Goal: Check status: Check status

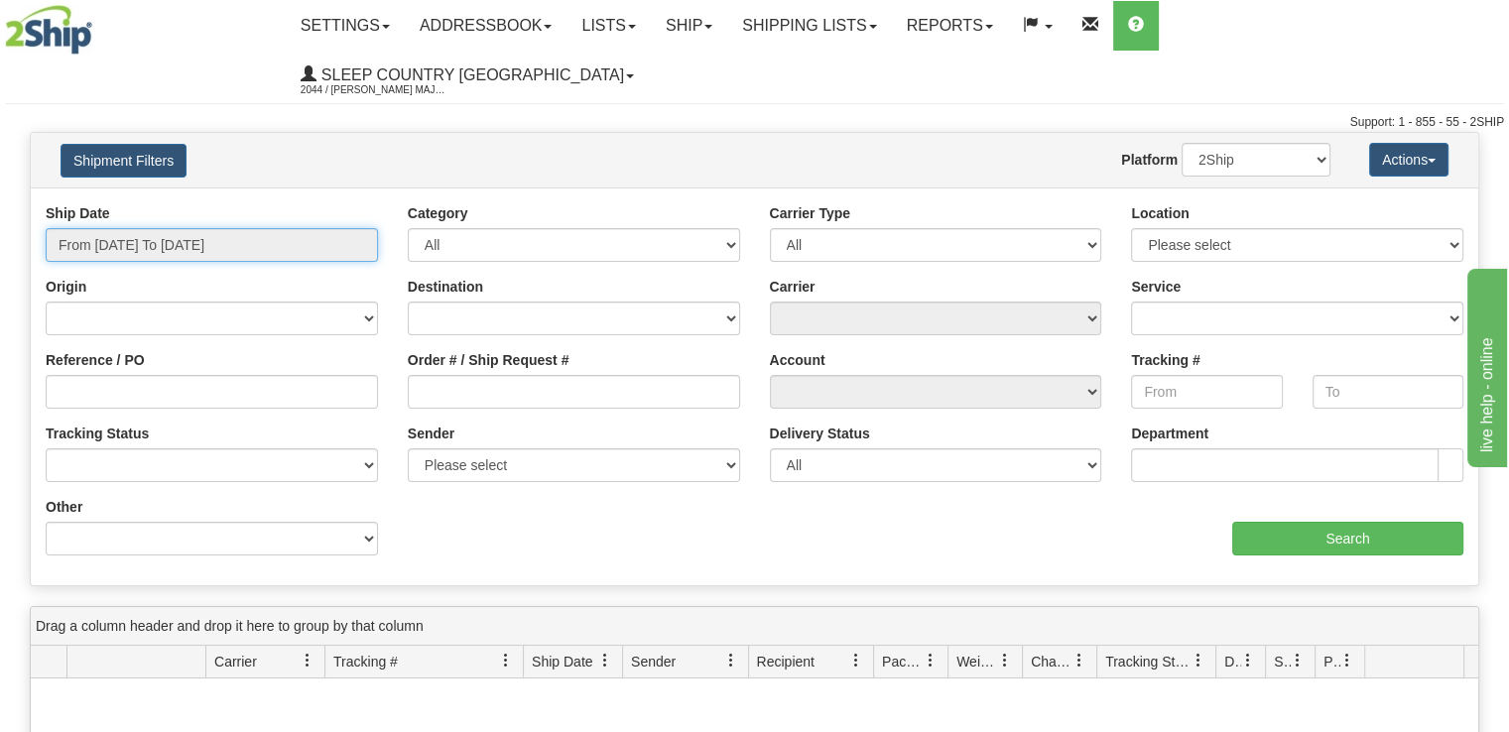
click at [266, 228] on input "From [DATE] To [DATE]" at bounding box center [212, 245] width 332 height 34
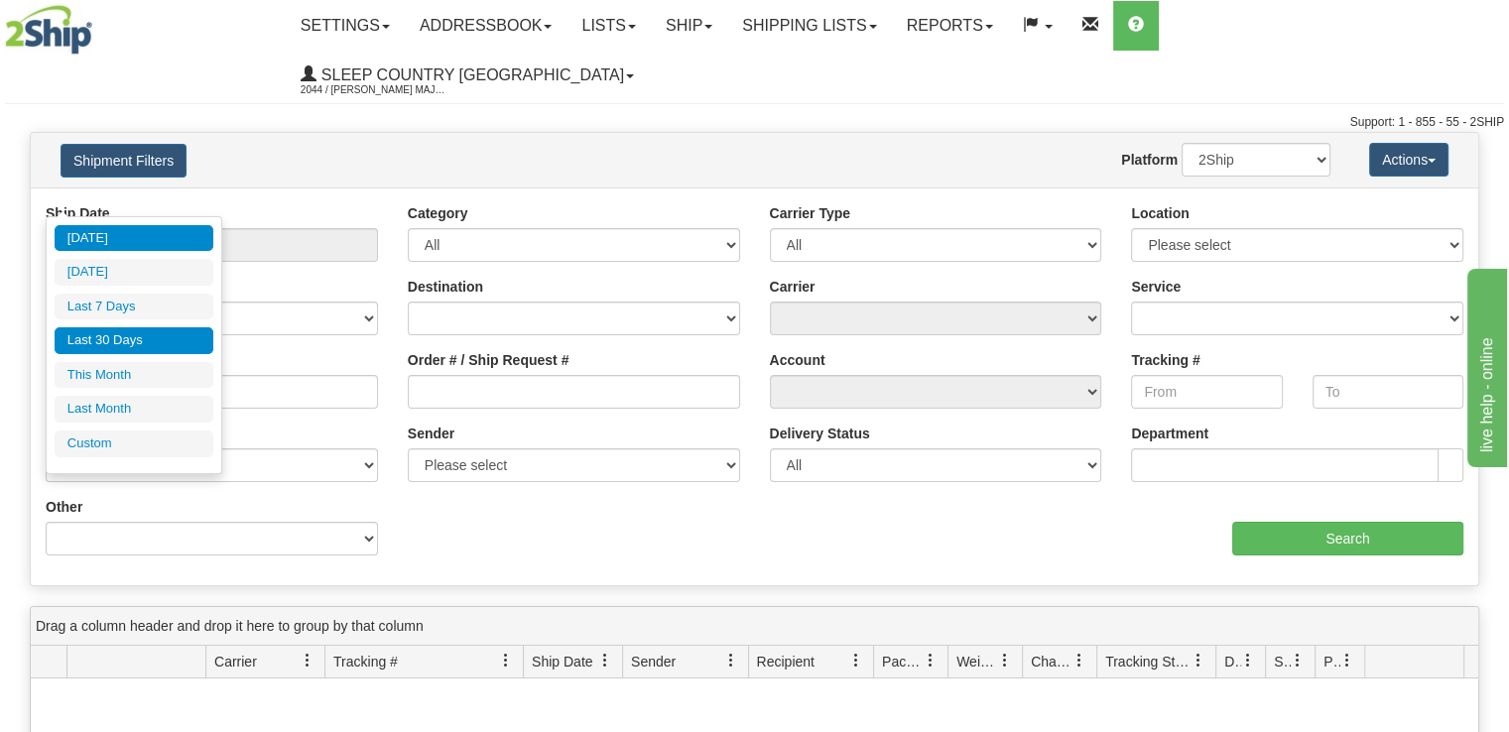
click at [143, 342] on li "Last 30 Days" at bounding box center [134, 340] width 159 height 27
type input "From [DATE] To [DATE]"
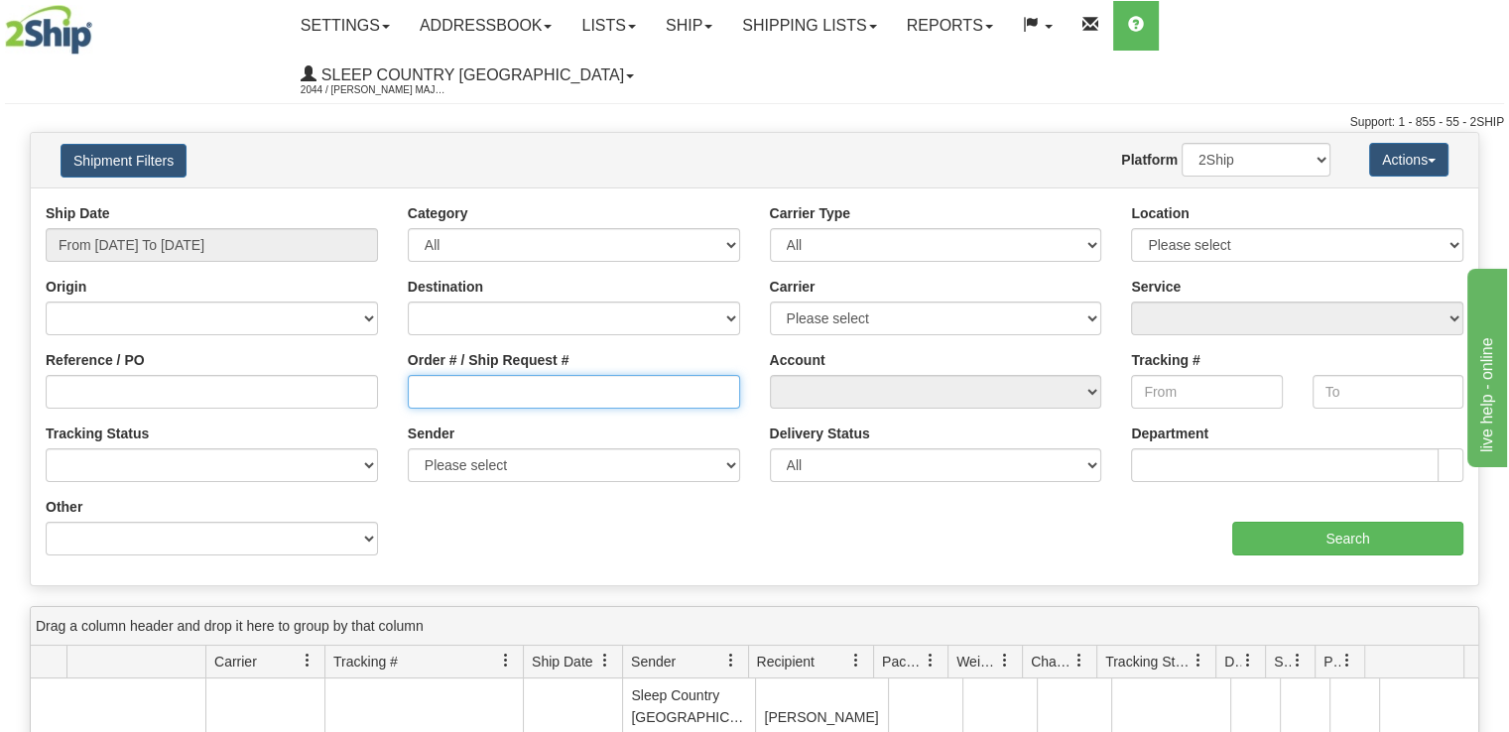
click at [571, 375] on input "Order # / Ship Request #" at bounding box center [574, 392] width 332 height 34
paste input "9000I144649"
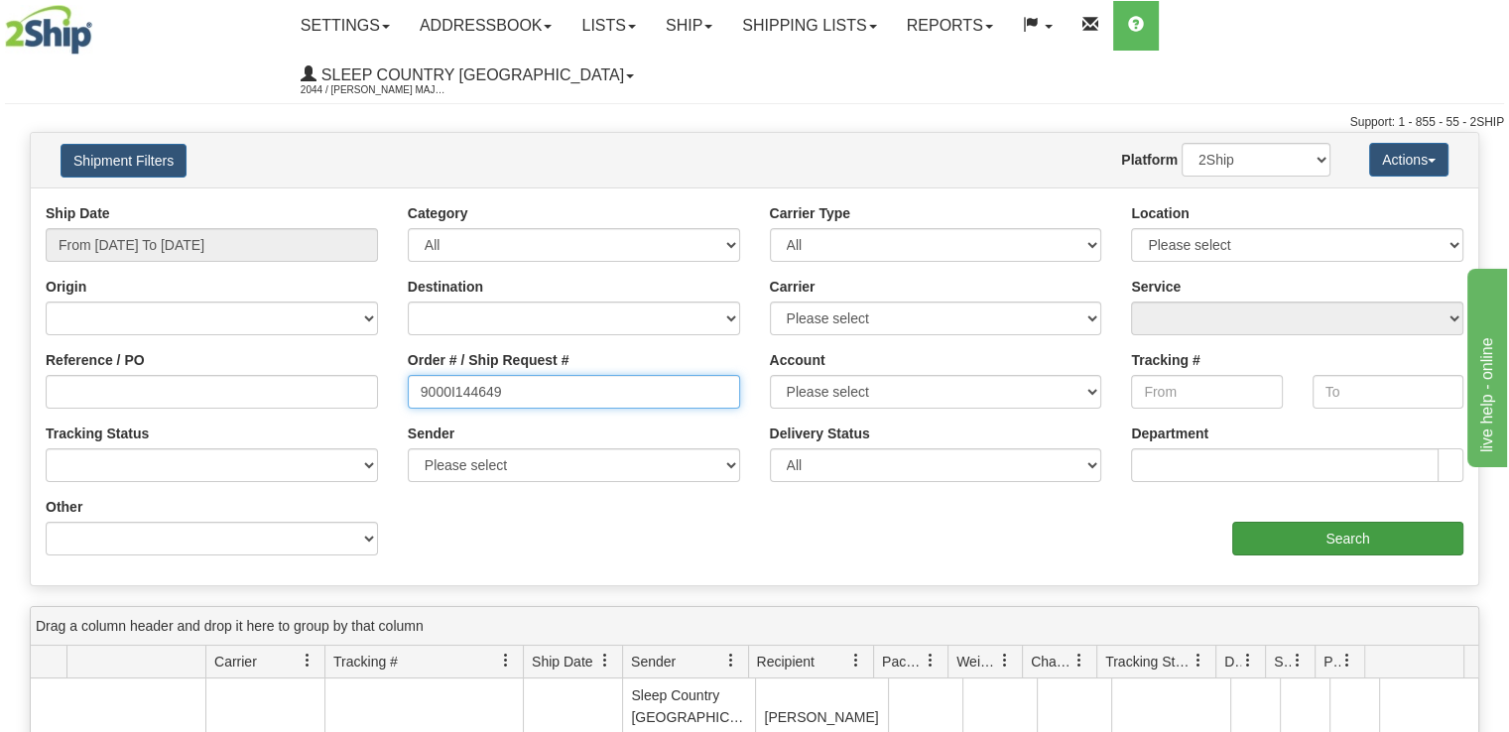
type input "9000I144649"
click at [1361, 522] on input "Search" at bounding box center [1347, 539] width 231 height 34
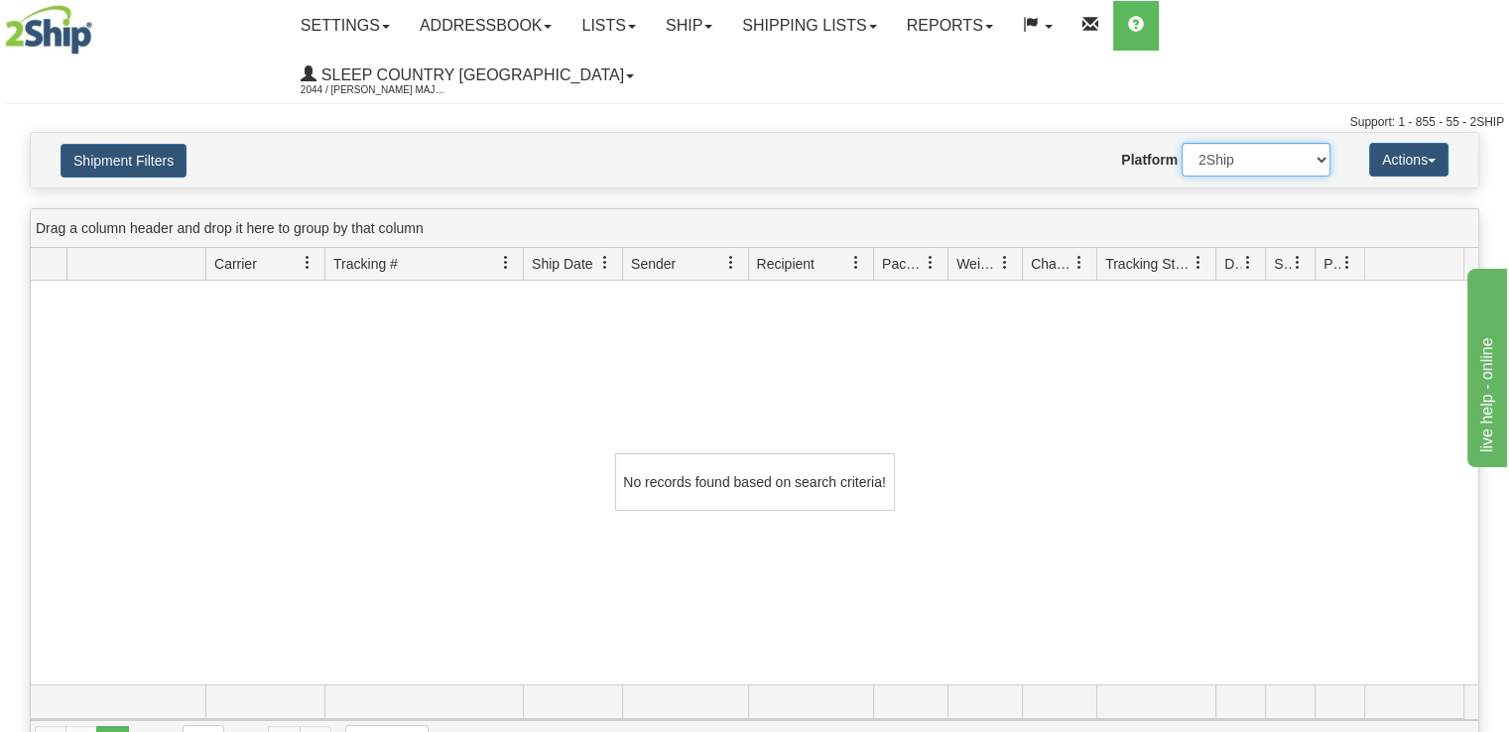
click at [1325, 143] on select "2Ship Imported" at bounding box center [1255, 160] width 149 height 34
select select "1"
click at [1181, 143] on select "2Ship Imported" at bounding box center [1255, 160] width 149 height 34
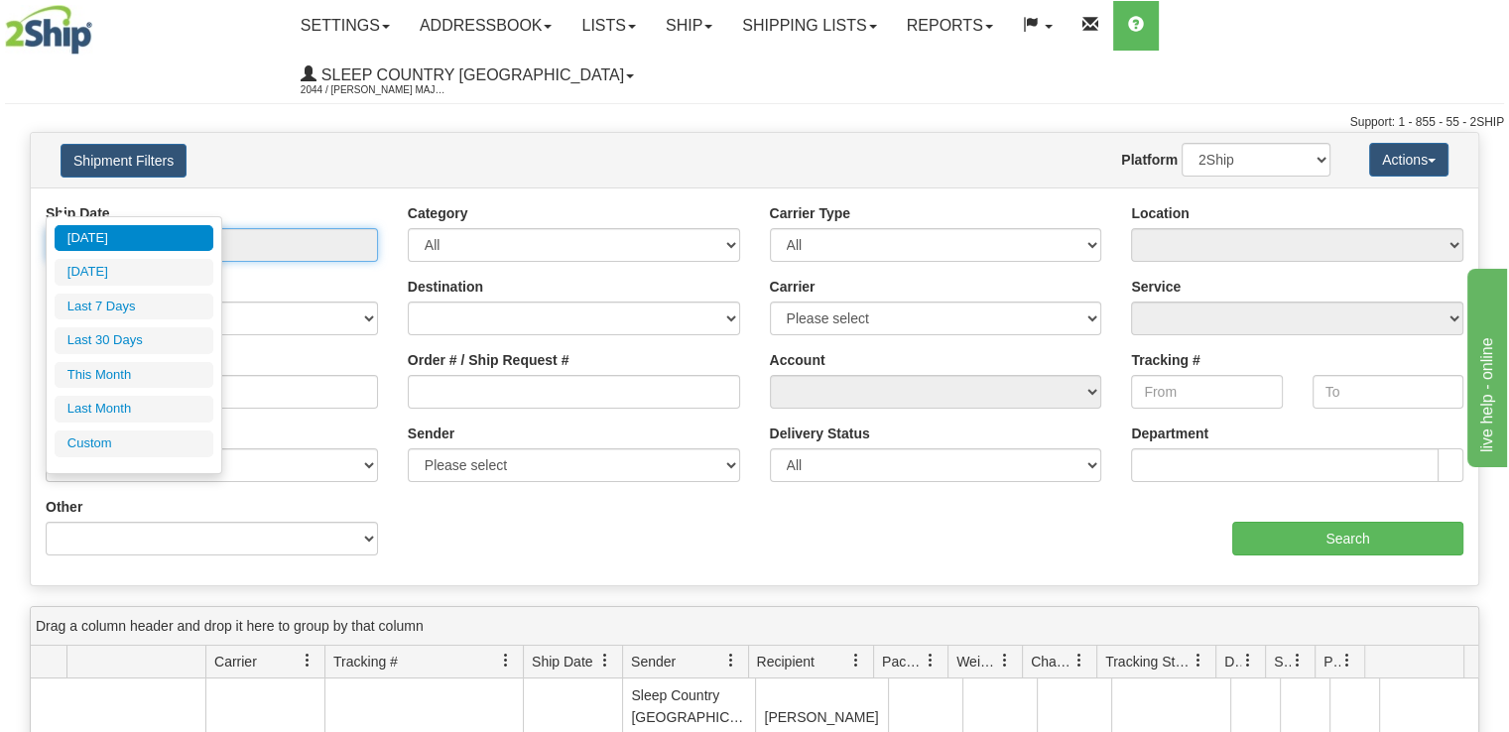
click at [260, 228] on input "From [DATE] To [DATE]" at bounding box center [212, 245] width 332 height 34
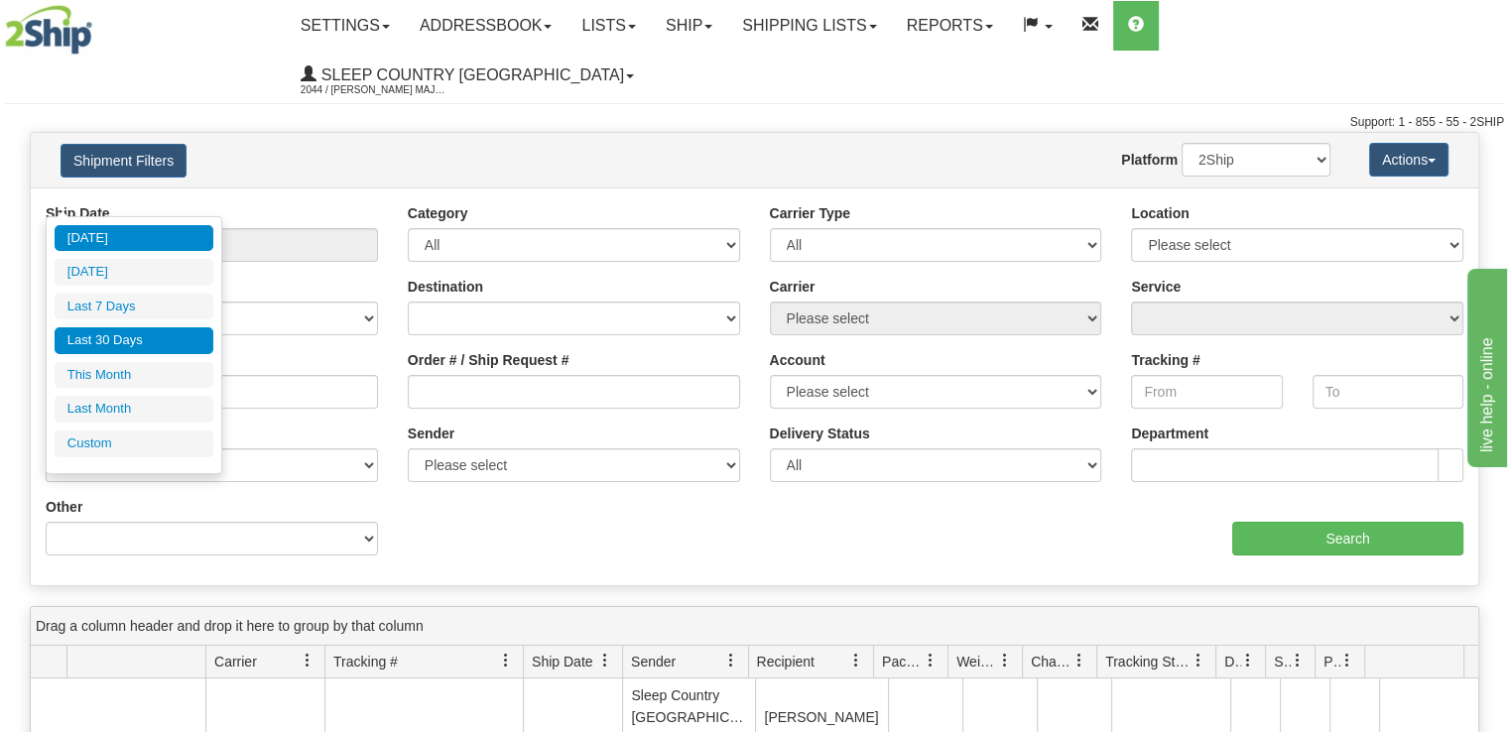
click at [170, 342] on li "Last 30 Days" at bounding box center [134, 340] width 159 height 27
type input "From [DATE] To [DATE]"
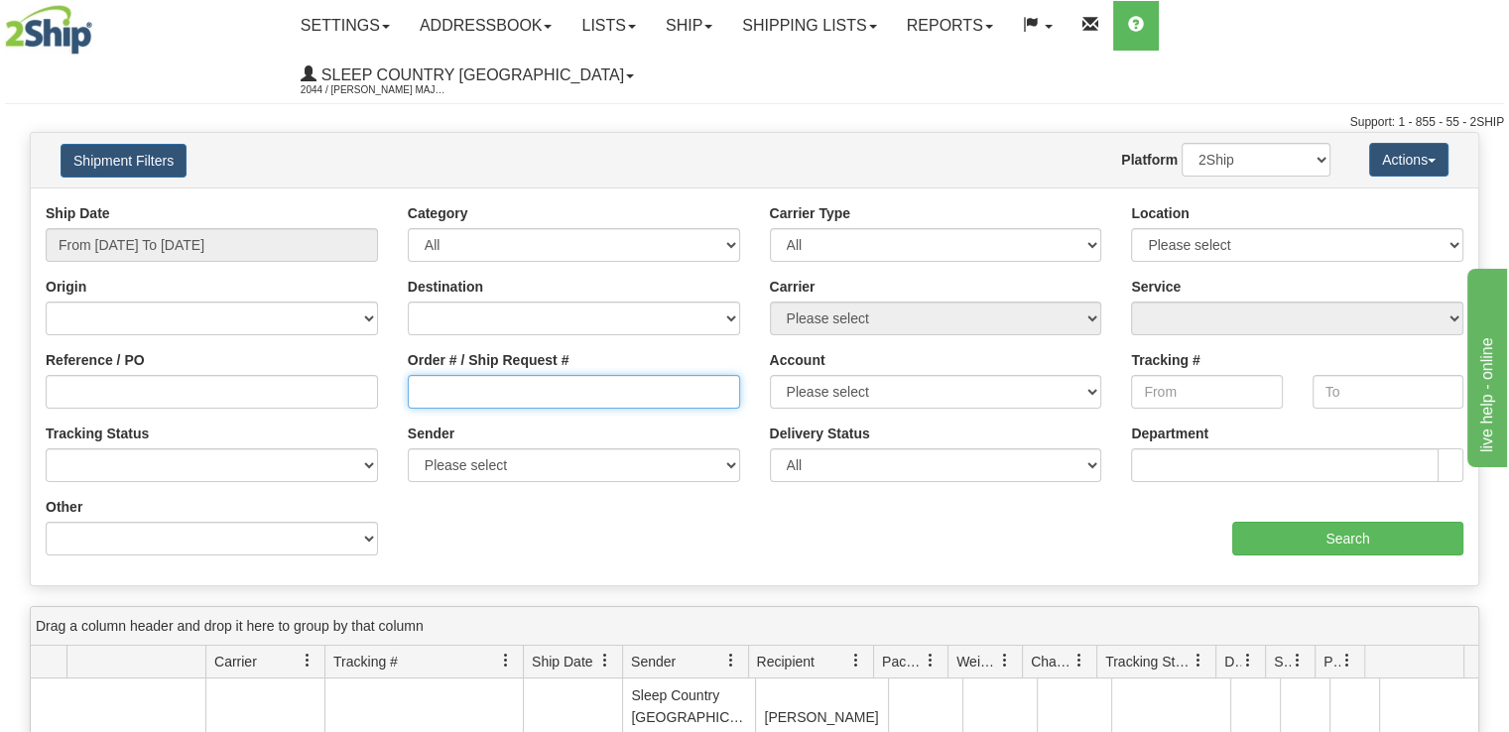
click at [587, 375] on input "Order # / Ship Request #" at bounding box center [574, 392] width 332 height 34
paste input "22I162747"
type input "22I162747"
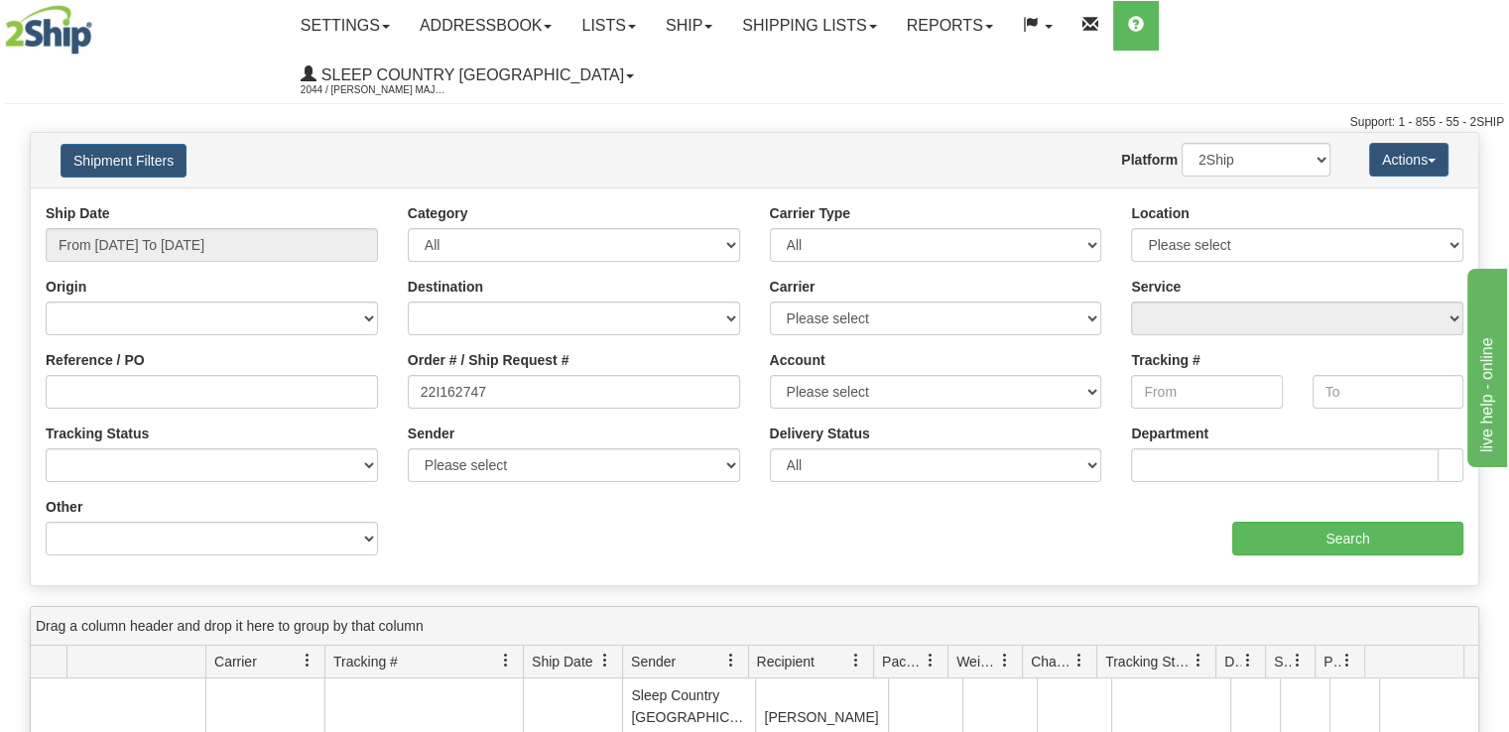
click at [1244, 497] on div "aaa Search" at bounding box center [1117, 526] width 724 height 59
click at [1252, 522] on input "Search" at bounding box center [1347, 539] width 231 height 34
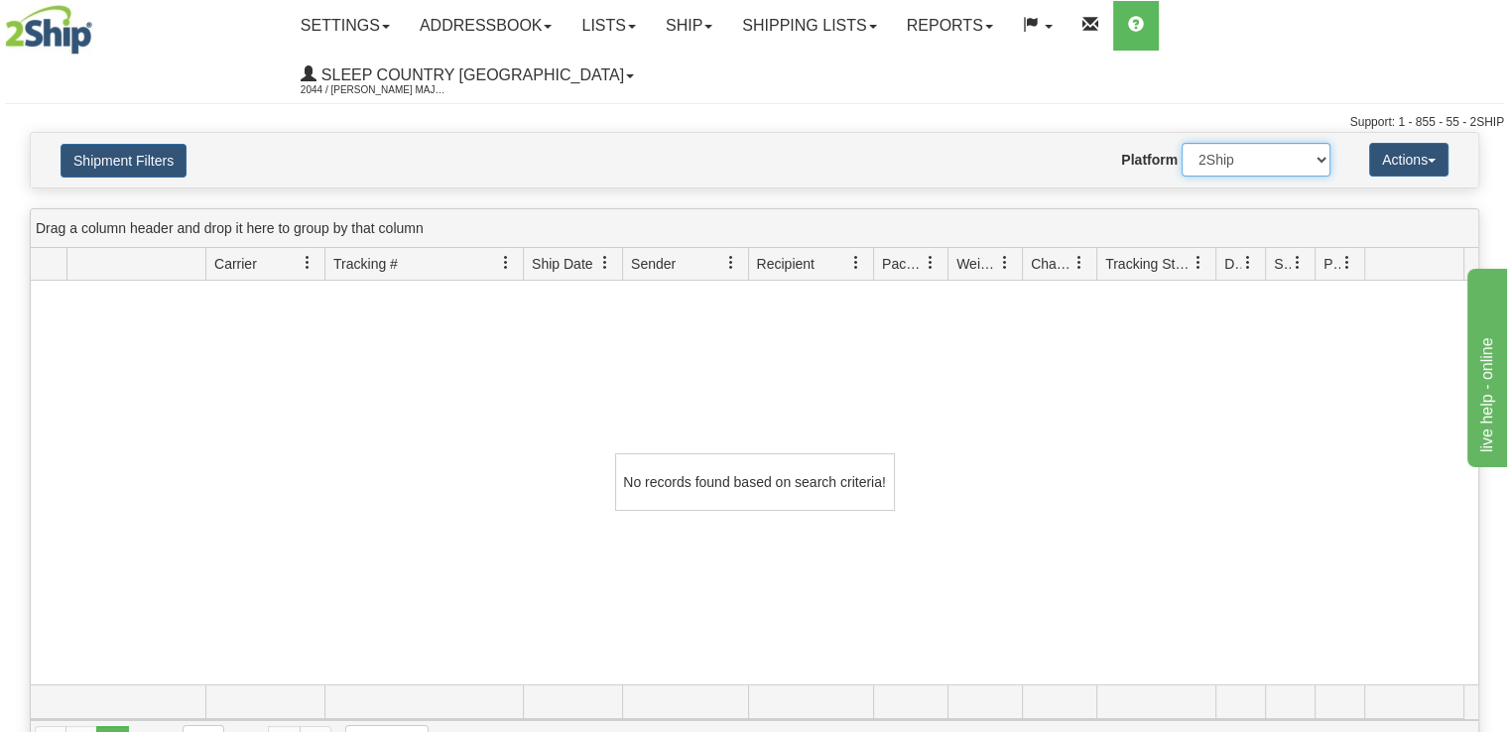
drag, startPoint x: 1324, startPoint y: 117, endPoint x: 1310, endPoint y: 118, distance: 13.9
click at [1324, 143] on select "2Ship Imported" at bounding box center [1255, 160] width 149 height 34
click at [1181, 143] on select "2Ship Imported" at bounding box center [1255, 160] width 149 height 34
click at [1302, 143] on select "2Ship Imported" at bounding box center [1255, 160] width 149 height 34
select select "0"
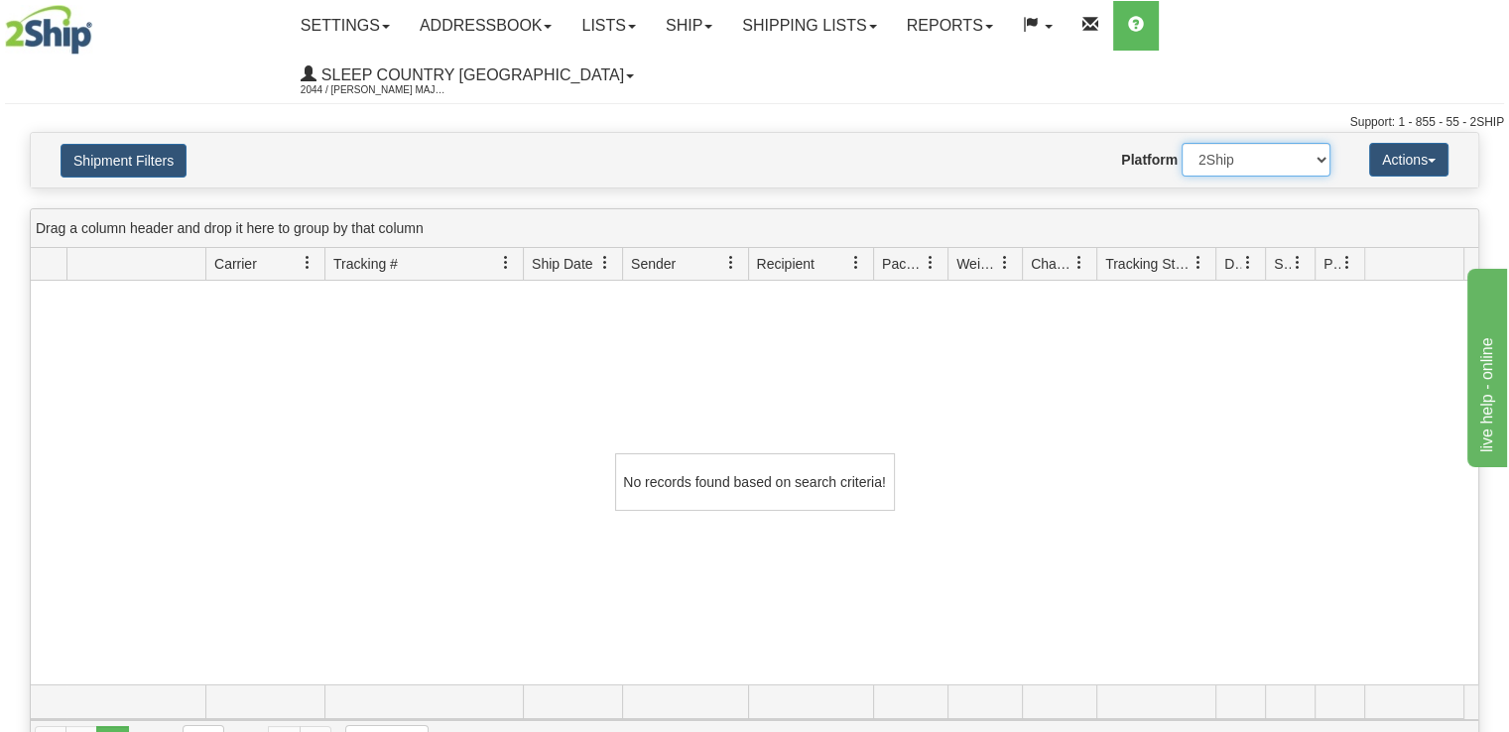
click at [1181, 143] on select "2Ship Imported" at bounding box center [1255, 160] width 149 height 34
